Goal: Information Seeking & Learning: Learn about a topic

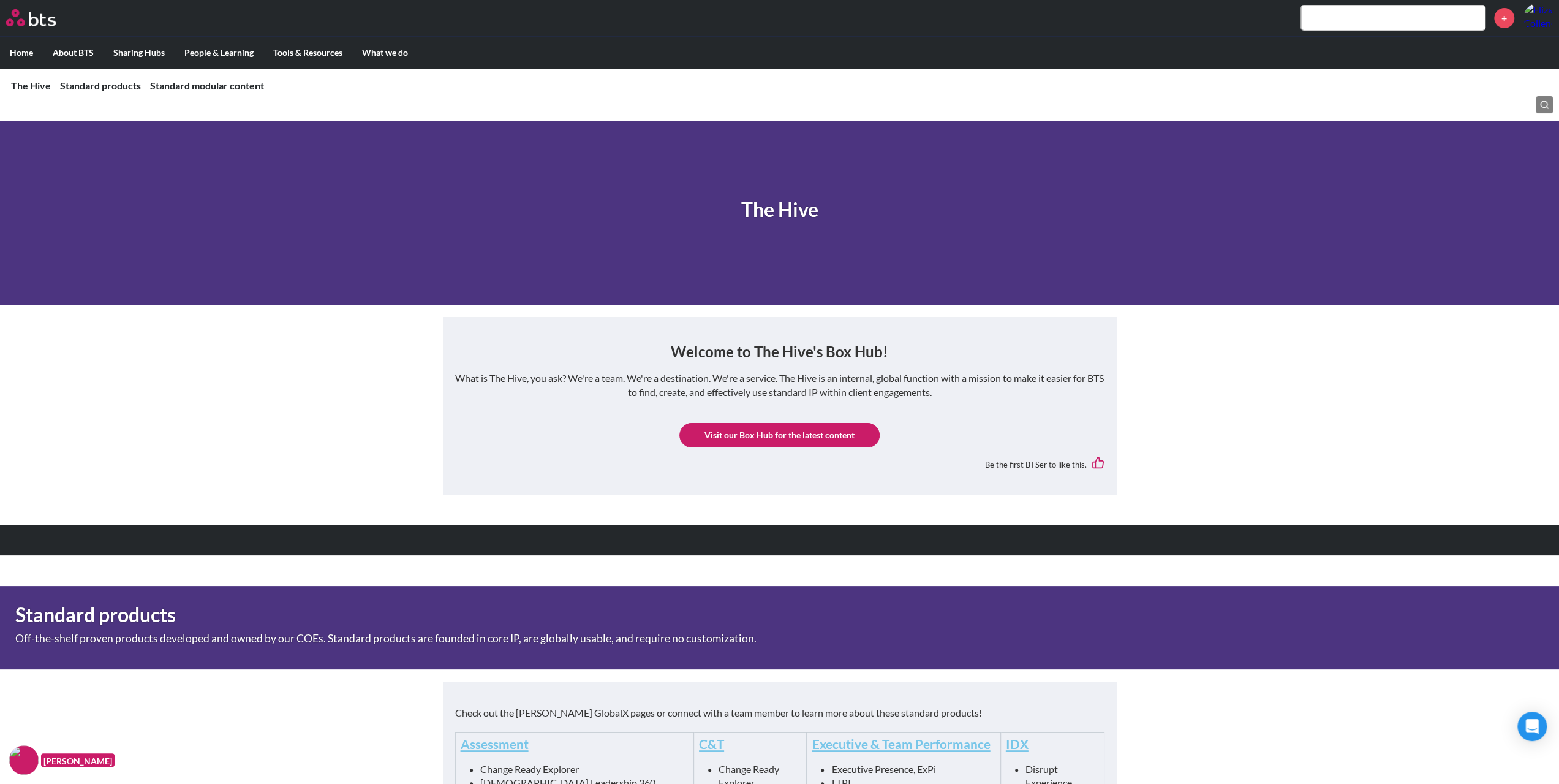
click at [1333, 14] on input "text" at bounding box center [1394, 18] width 184 height 25
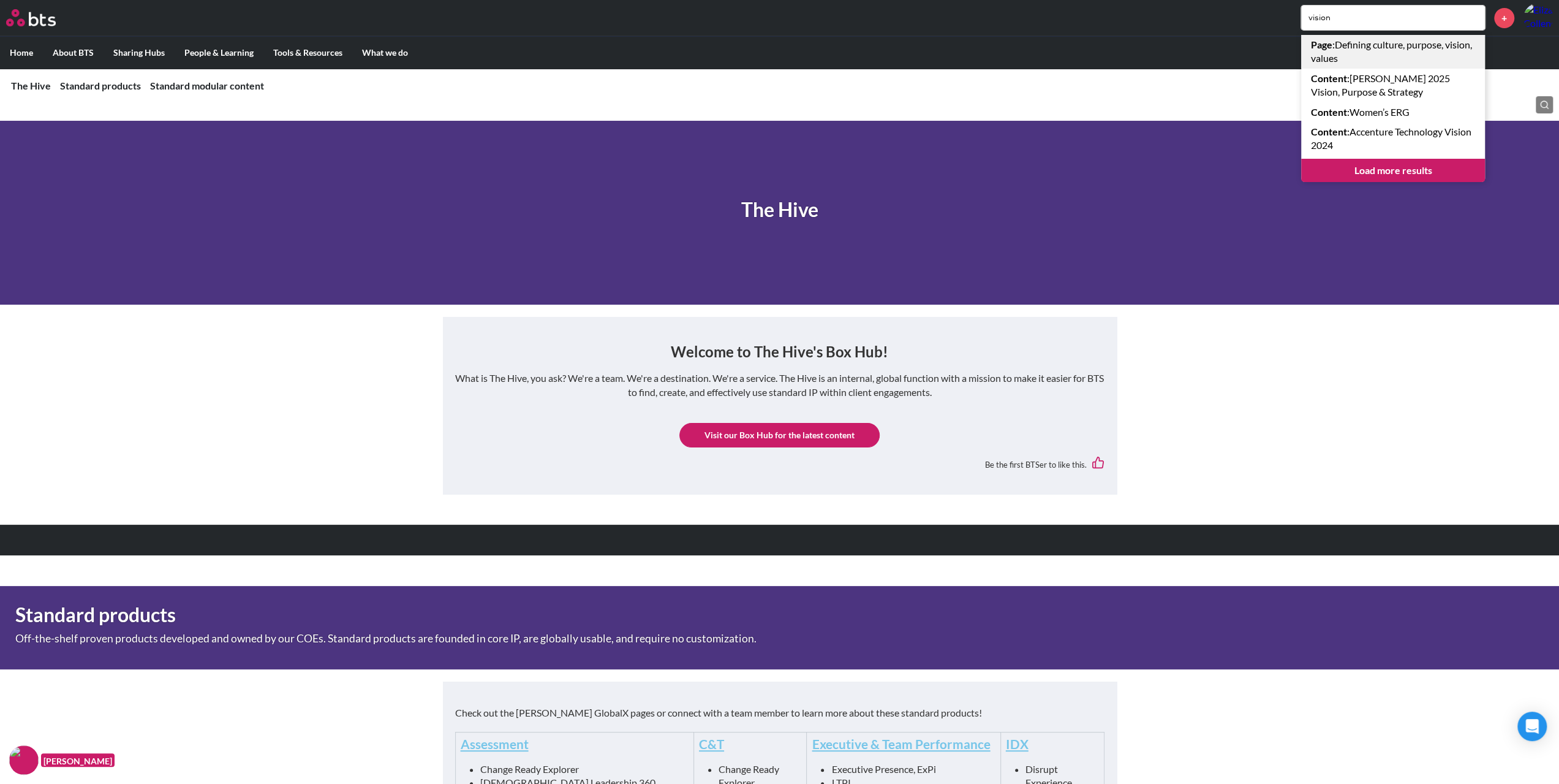
type input "vision"
click at [1351, 170] on link "Load more results" at bounding box center [1394, 170] width 184 height 23
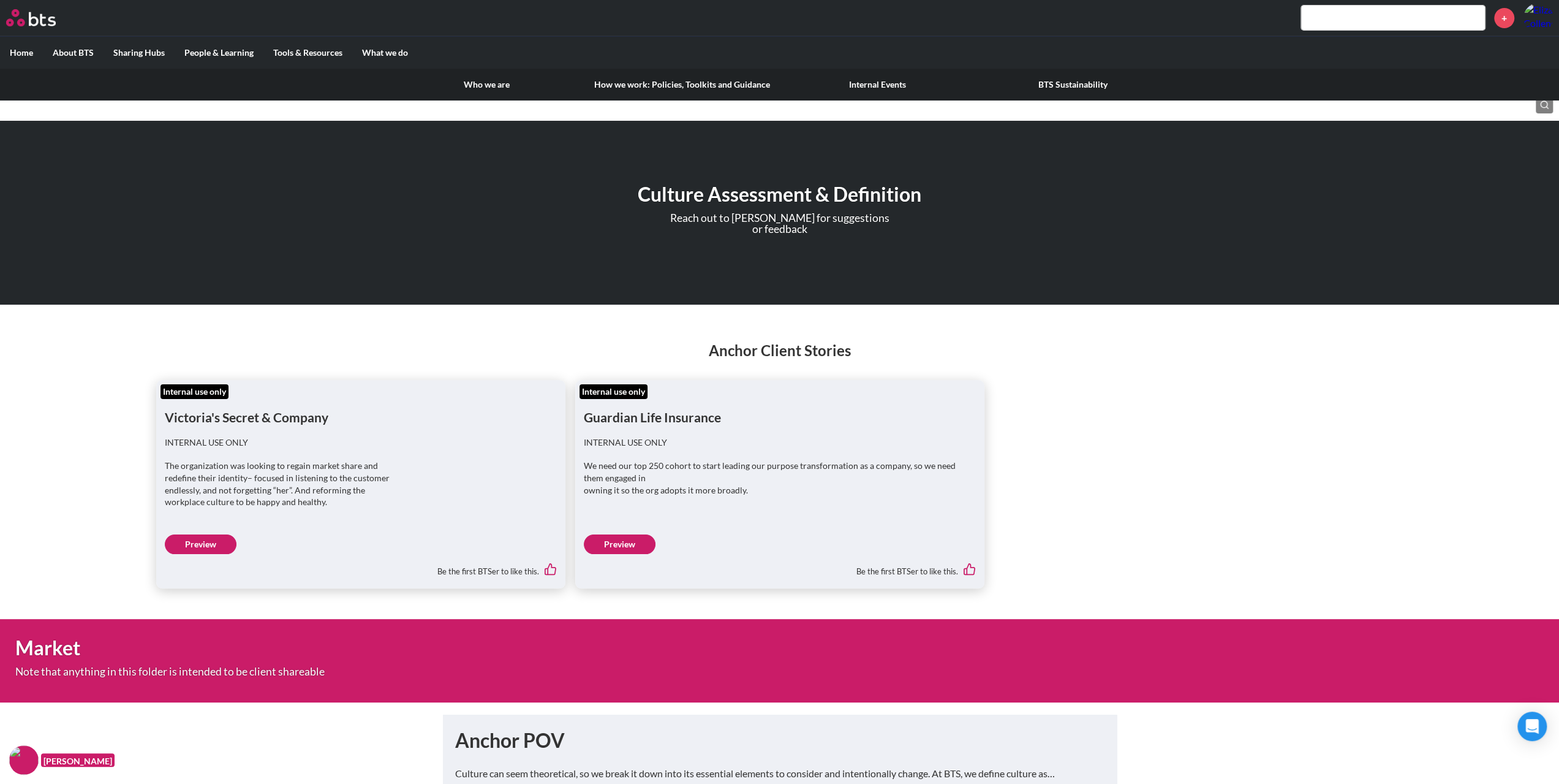
click at [86, 47] on label "About BTS" at bounding box center [73, 52] width 60 height 32
click at [0, 0] on input "About BTS" at bounding box center [0, 0] width 0 height 0
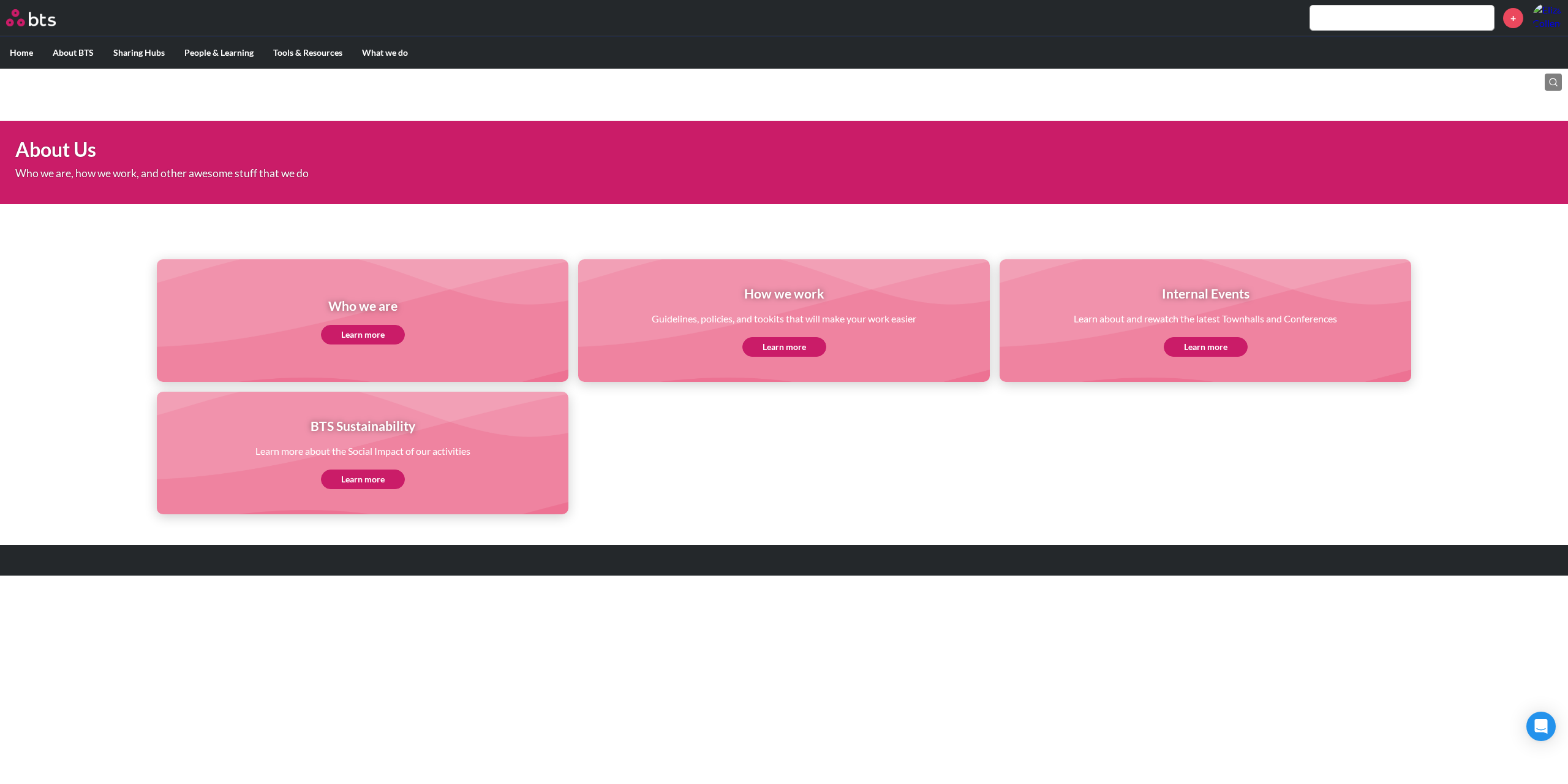
click at [1438, 26] on input "text" at bounding box center [1402, 18] width 183 height 25
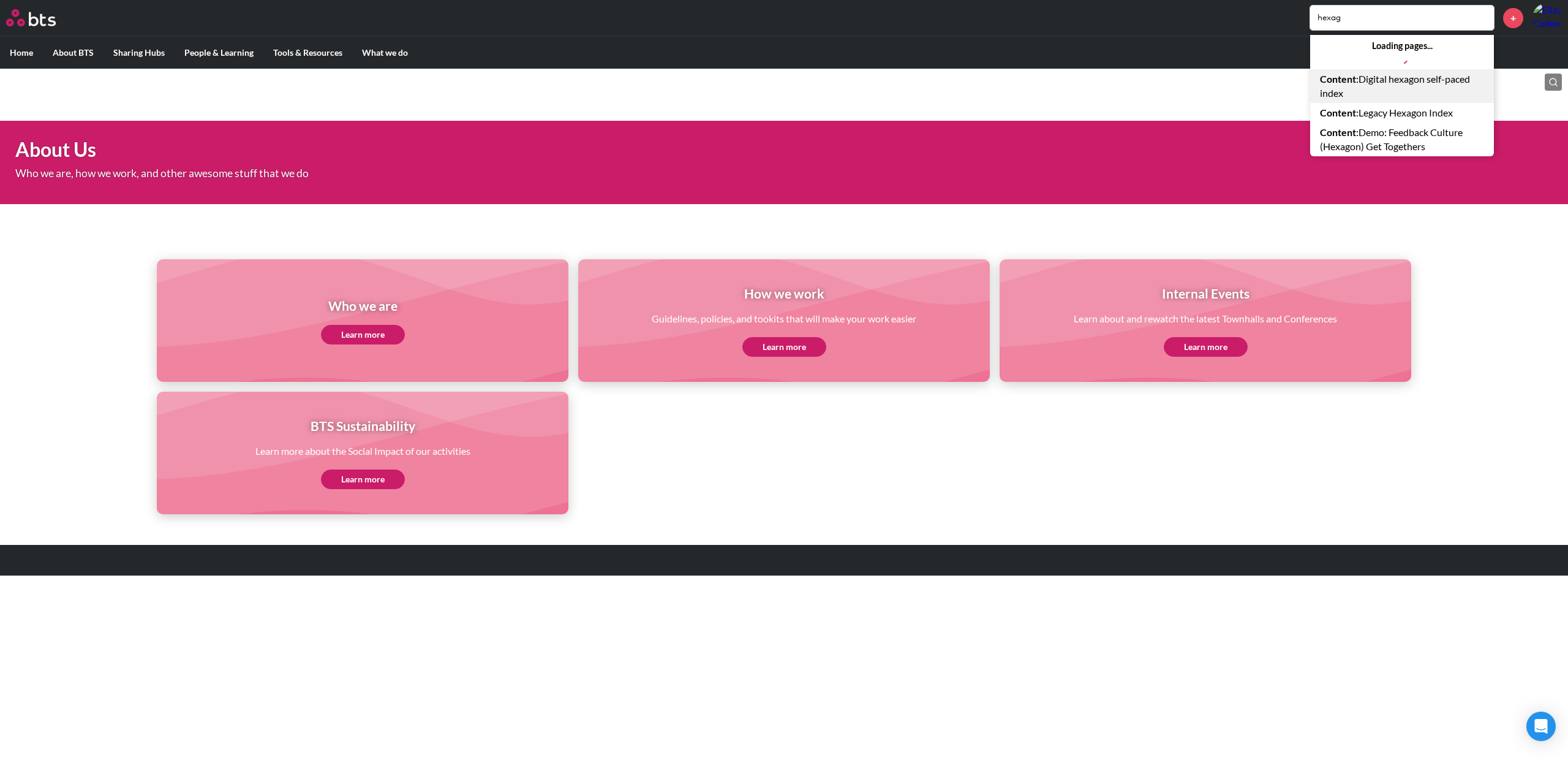
type input "hexag"
drag, startPoint x: 1388, startPoint y: 82, endPoint x: 1362, endPoint y: 110, distance: 38.2
click at [1362, 110] on link "Content : Legacy Hexagon Index" at bounding box center [1402, 112] width 183 height 20
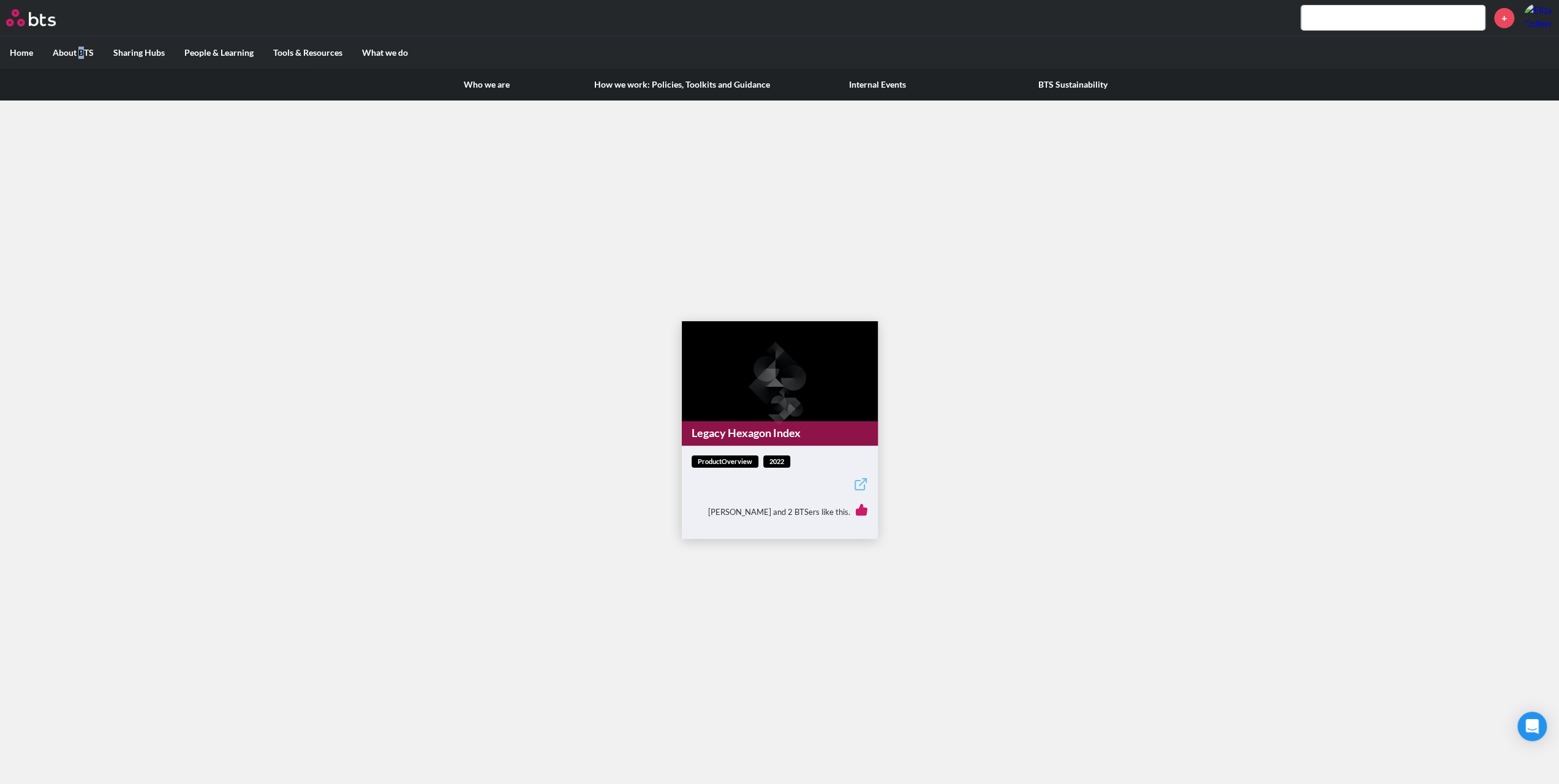
click at [80, 46] on label "About BTS" at bounding box center [73, 52] width 60 height 32
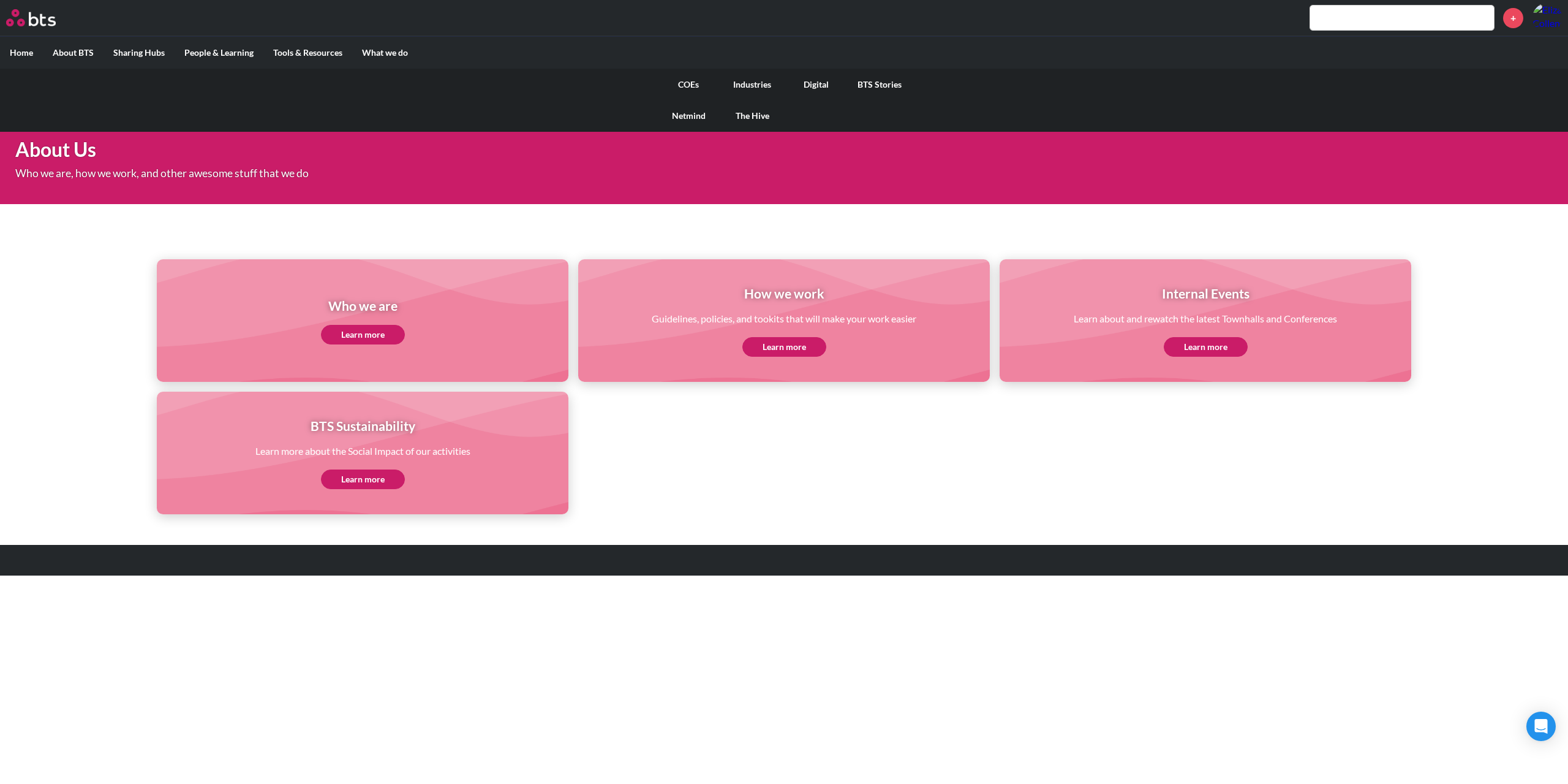
click at [693, 93] on link "COEs" at bounding box center [688, 84] width 64 height 32
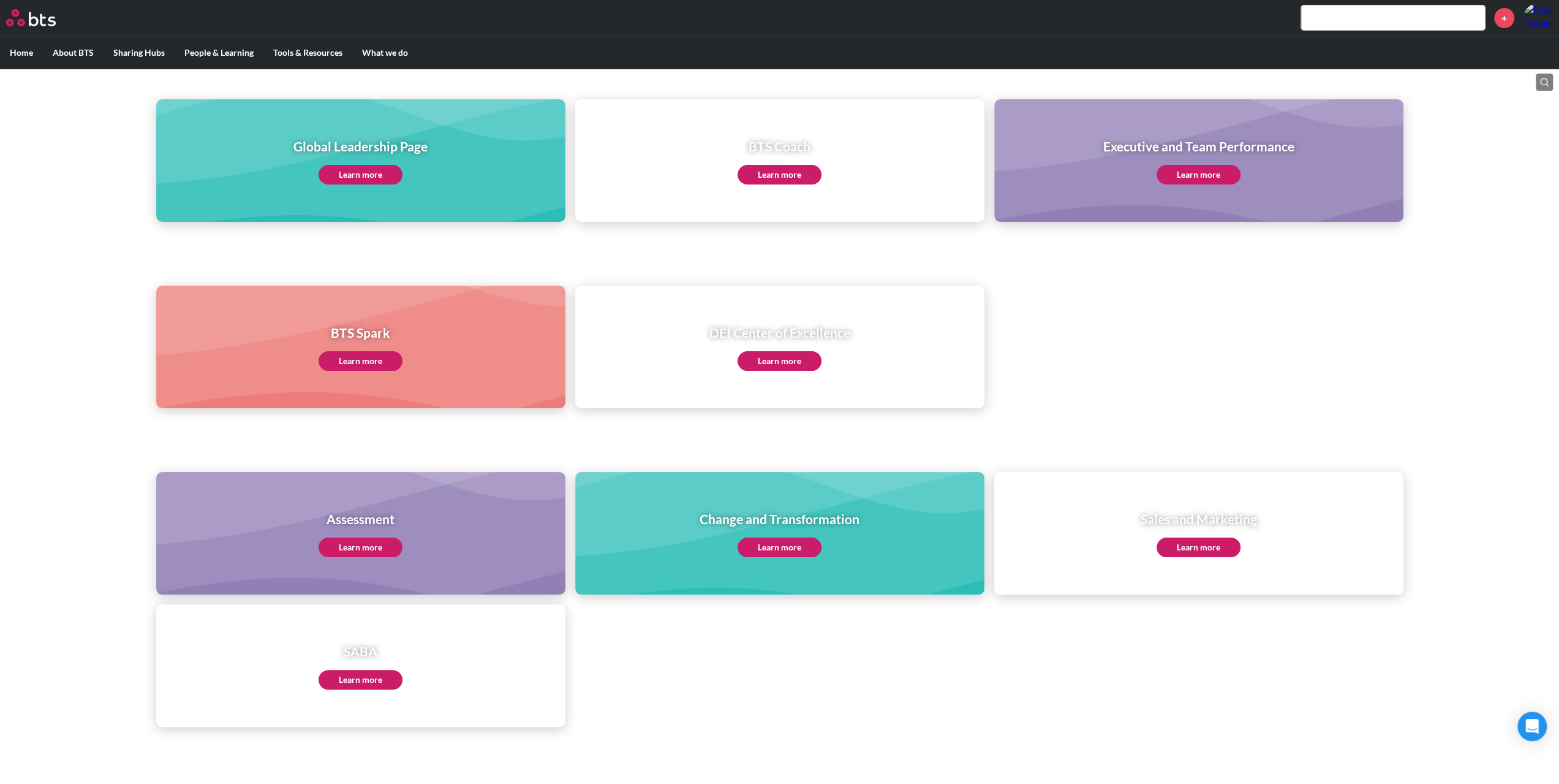
scroll to position [34, 0]
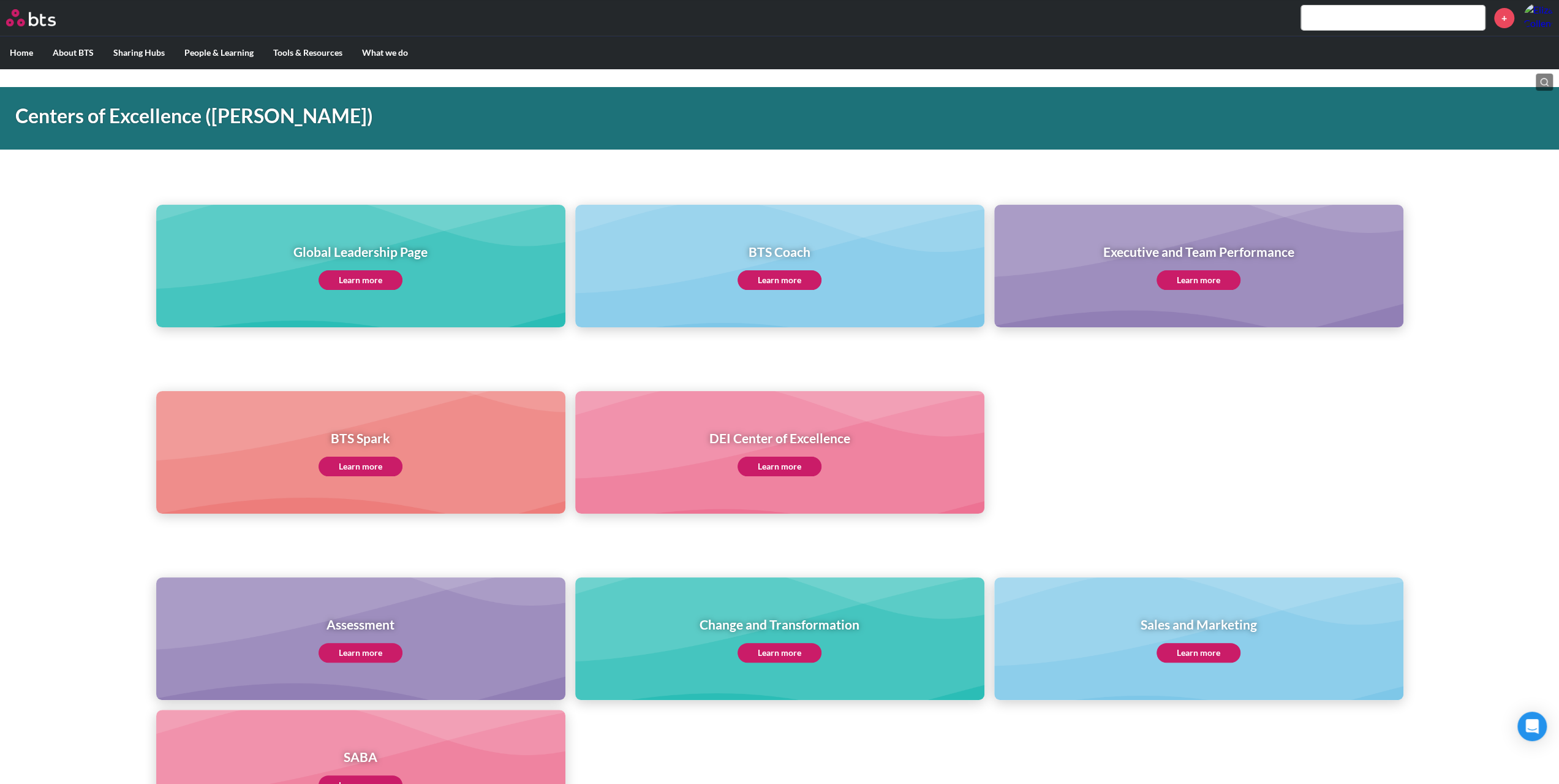
click at [391, 273] on link "Learn more" at bounding box center [360, 280] width 84 height 20
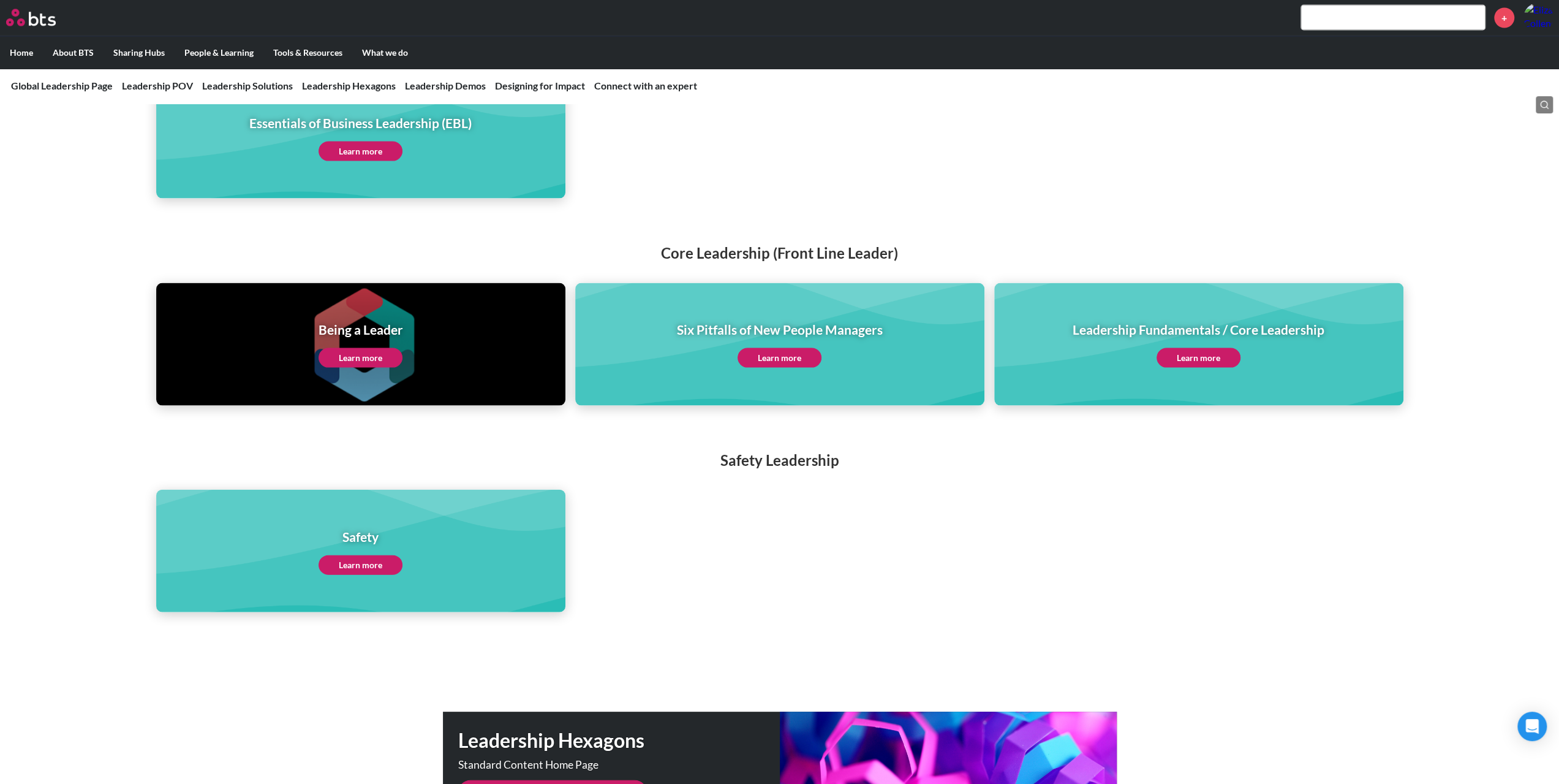
scroll to position [2757, 0]
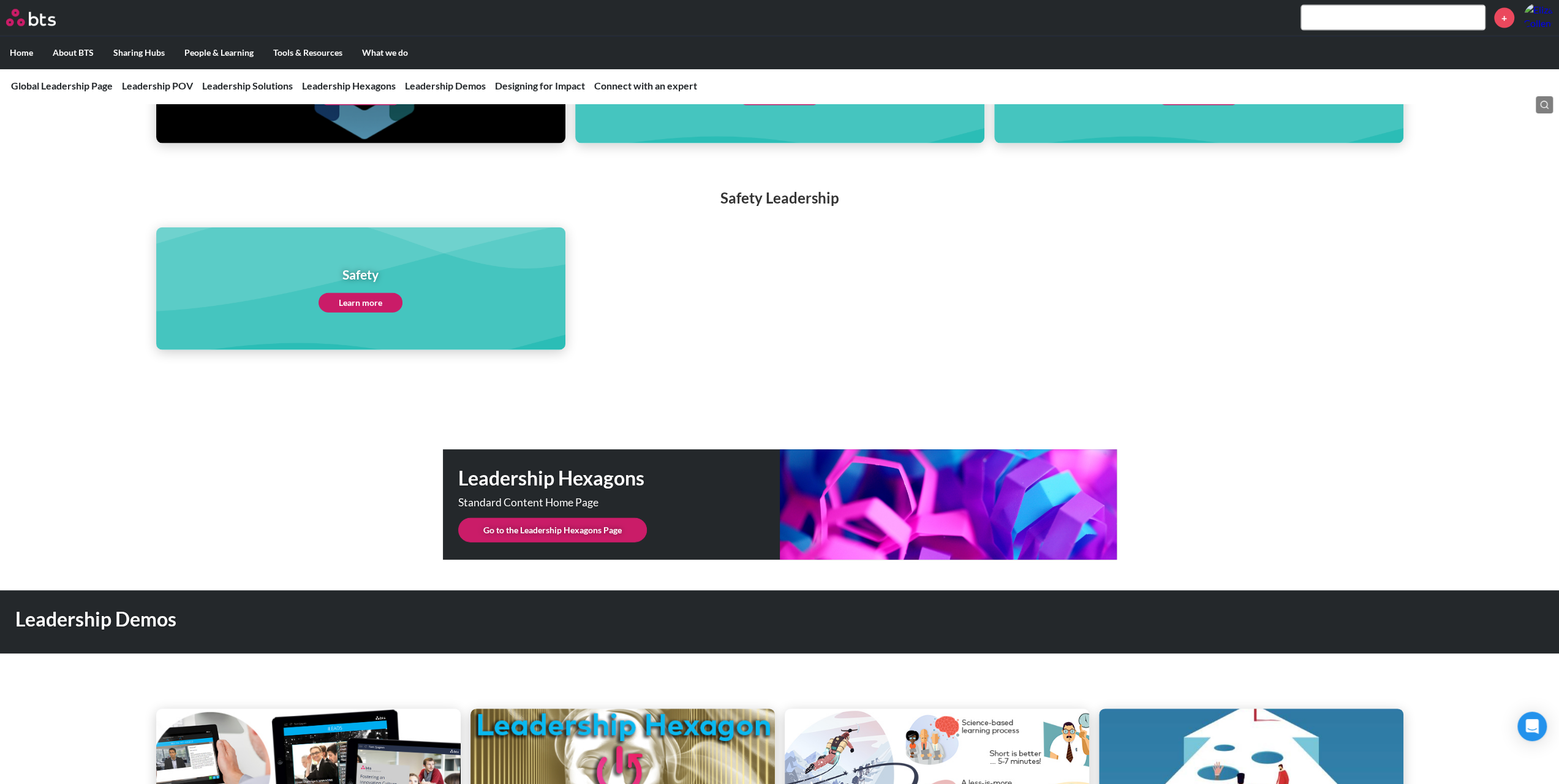
click at [519, 518] on link "Go to the Leadership Hexagons Page" at bounding box center [552, 530] width 189 height 25
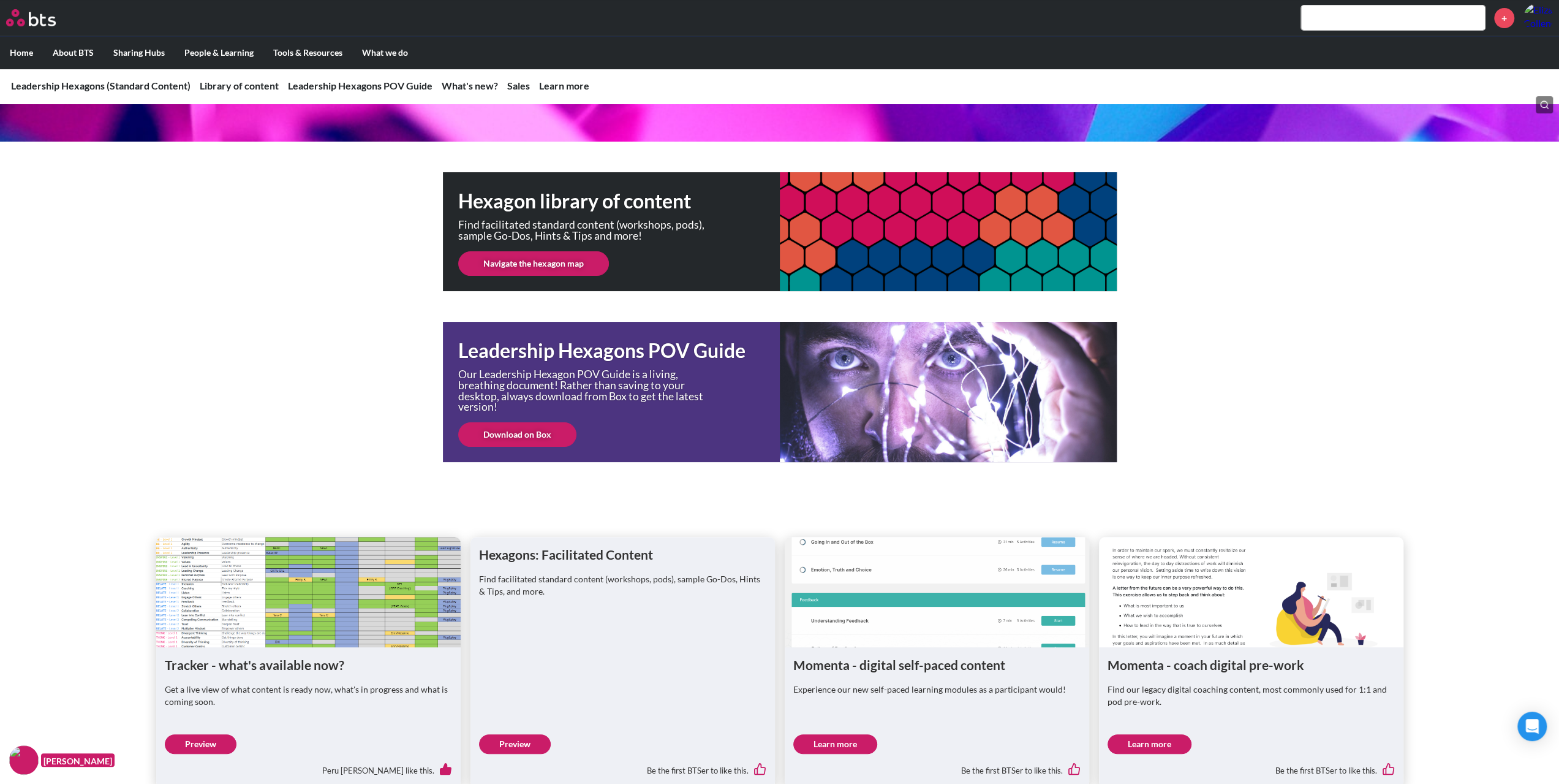
scroll to position [245, 0]
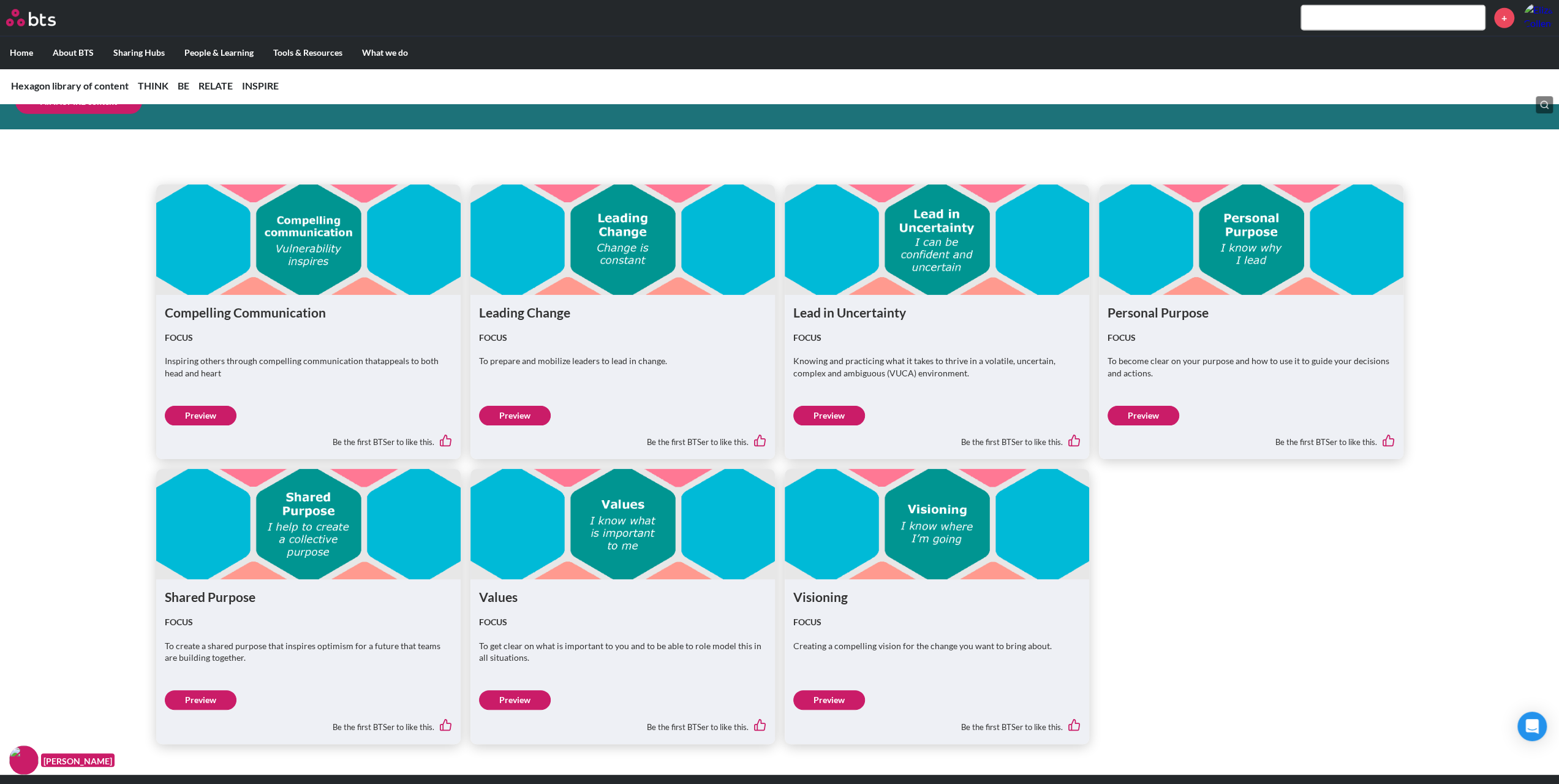
scroll to position [3676, 0]
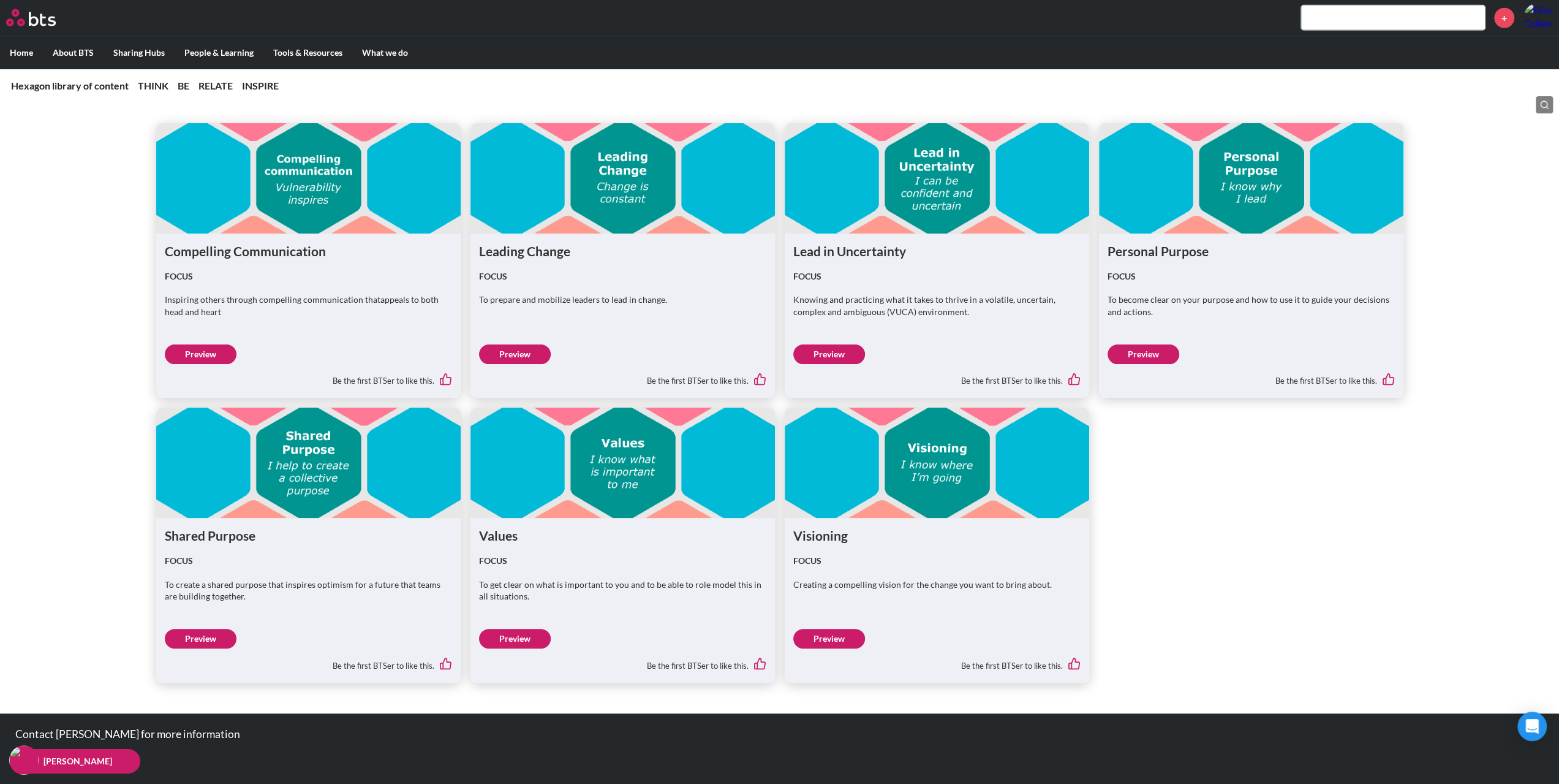
click at [849, 639] on link "Preview" at bounding box center [829, 638] width 72 height 20
